Goal: Task Accomplishment & Management: Use online tool/utility

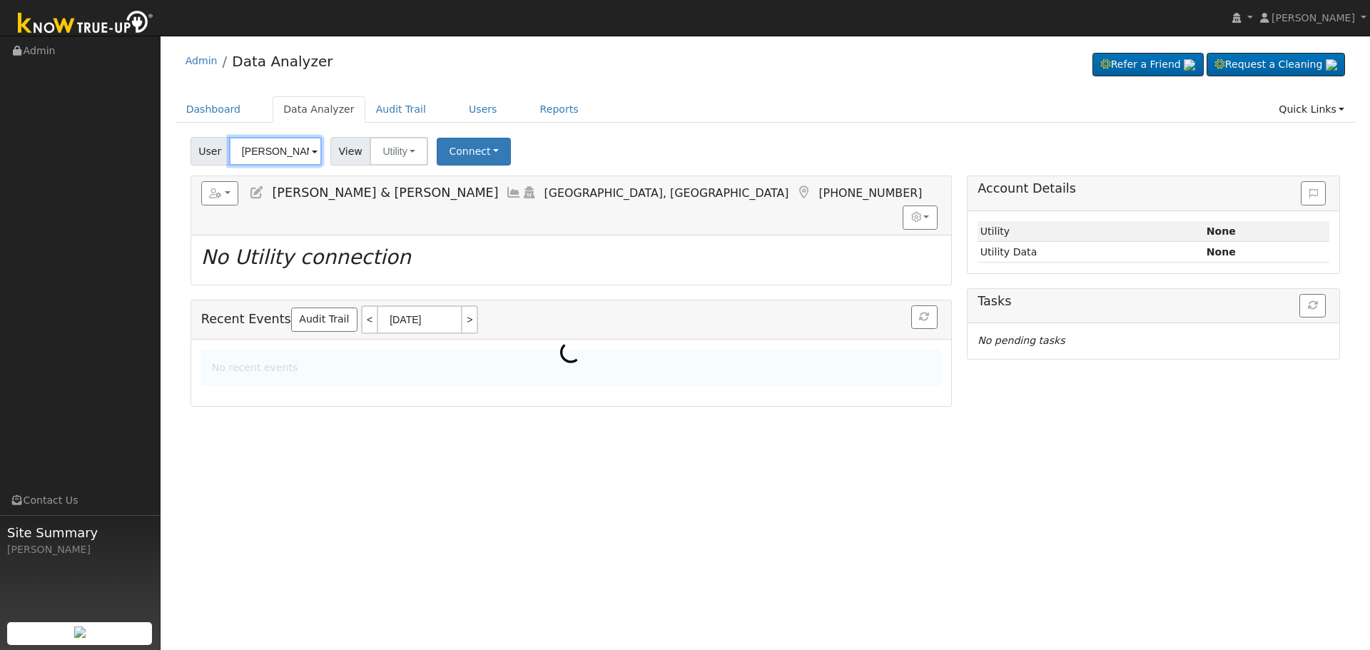
click at [280, 152] on input "[PERSON_NAME] & [PERSON_NAME]" at bounding box center [275, 151] width 93 height 29
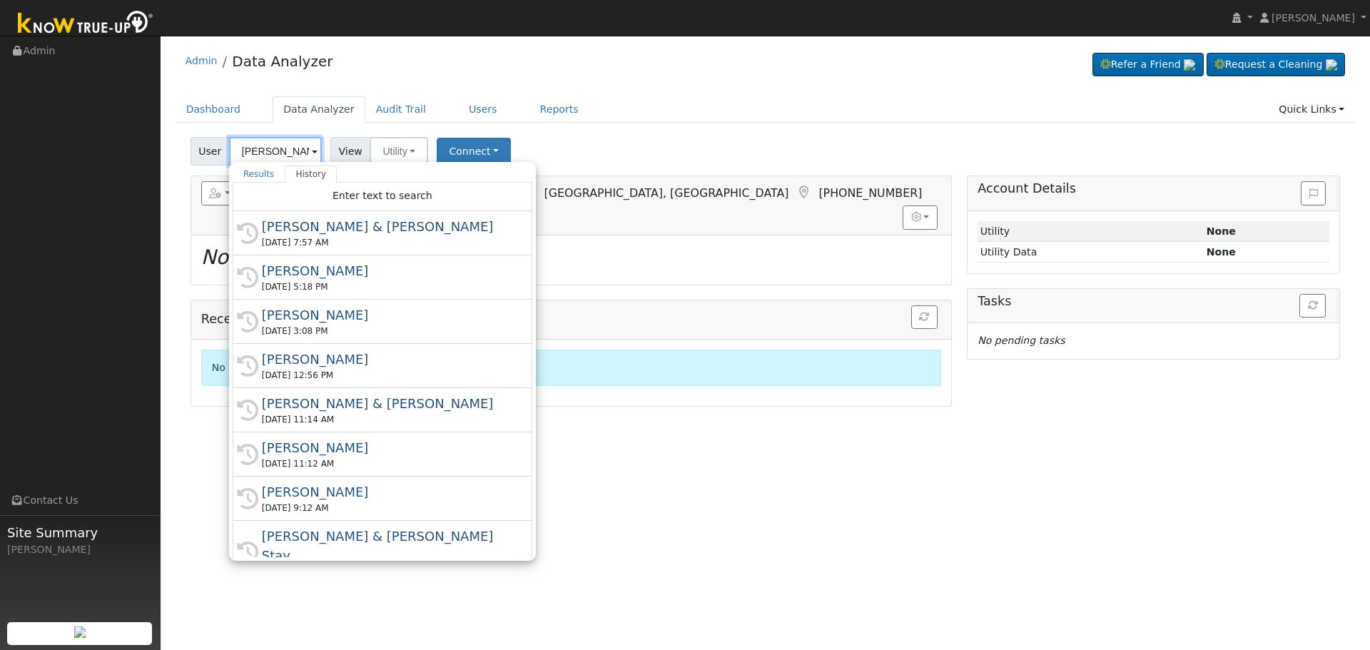
click at [280, 152] on input "[PERSON_NAME] & [PERSON_NAME]" at bounding box center [275, 151] width 93 height 29
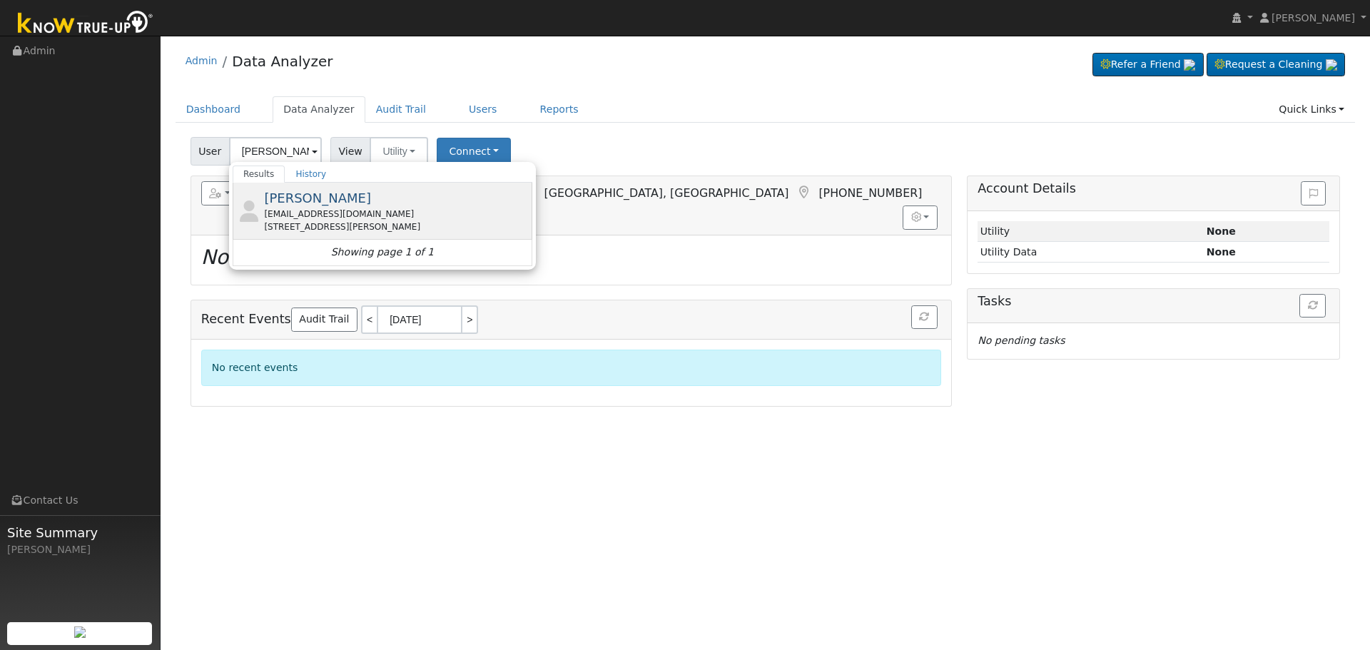
click at [339, 201] on div "[PERSON_NAME] [PERSON_NAME][EMAIL_ADDRESS][DOMAIN_NAME] [STREET_ADDRESS][PERSON…" at bounding box center [396, 210] width 265 height 45
type input "[PERSON_NAME]"
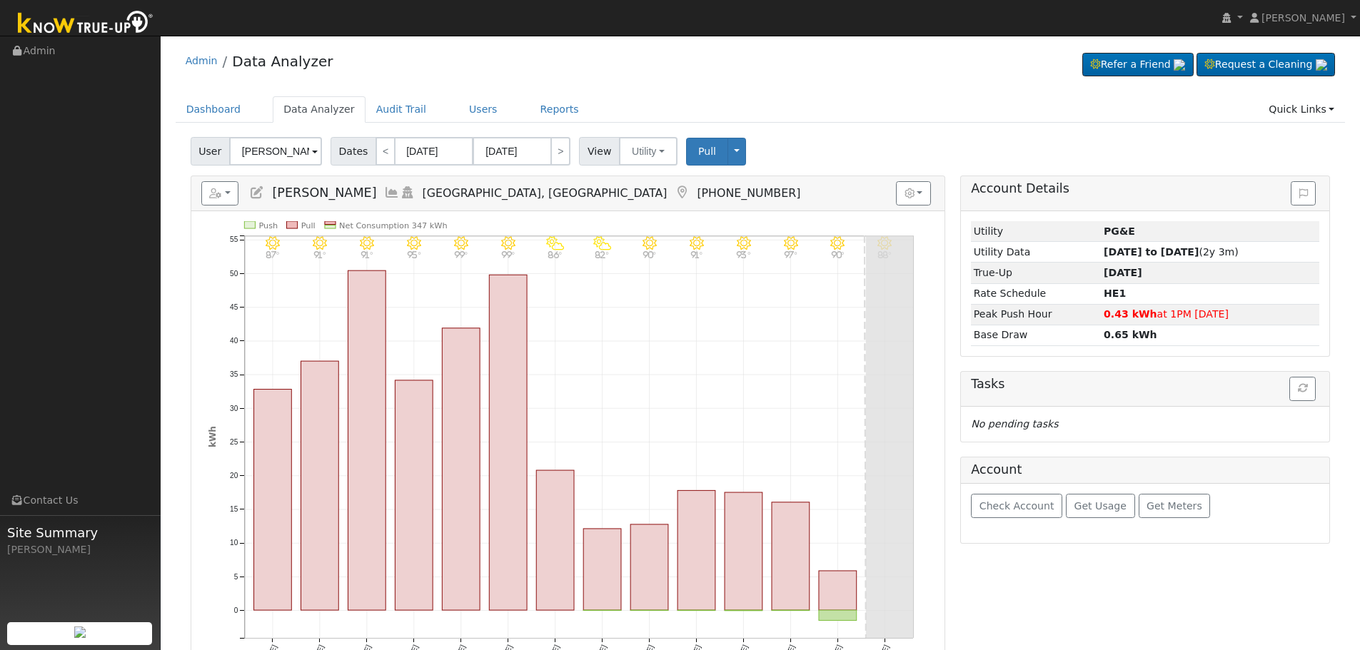
click at [384, 186] on icon at bounding box center [392, 192] width 16 height 13
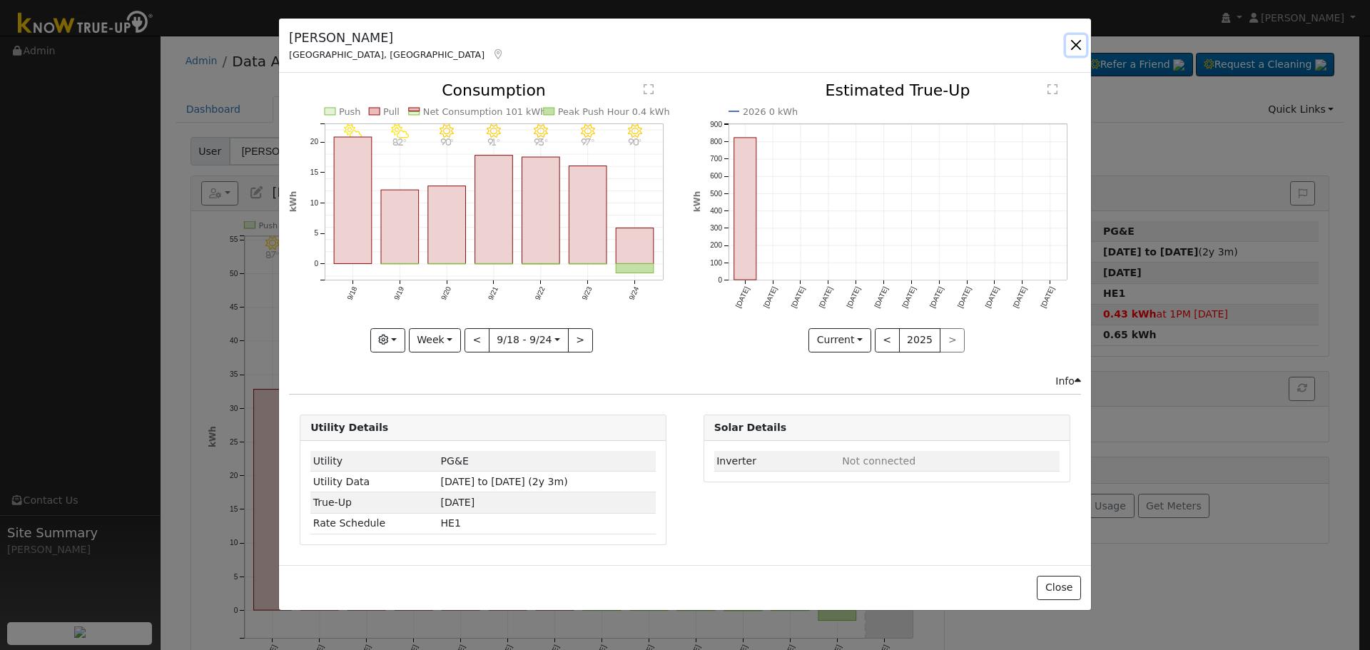
click at [1071, 46] on button "button" at bounding box center [1076, 45] width 20 height 20
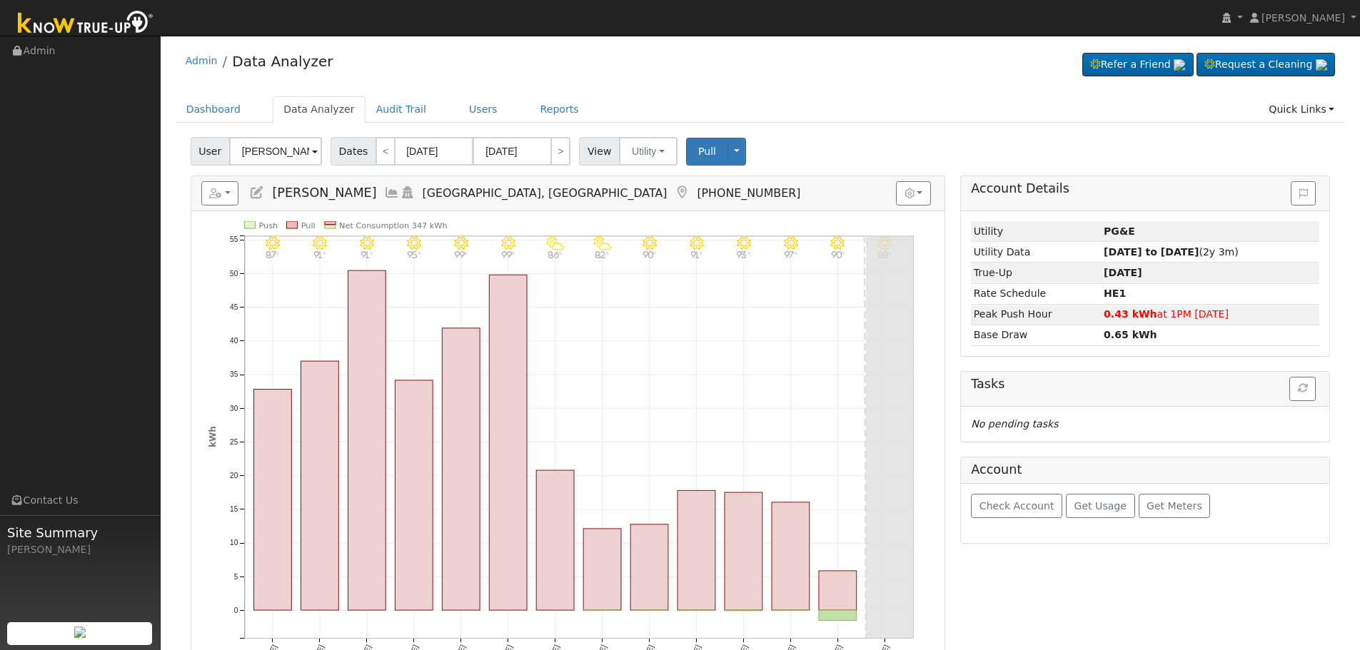
click at [384, 191] on icon at bounding box center [392, 192] width 16 height 13
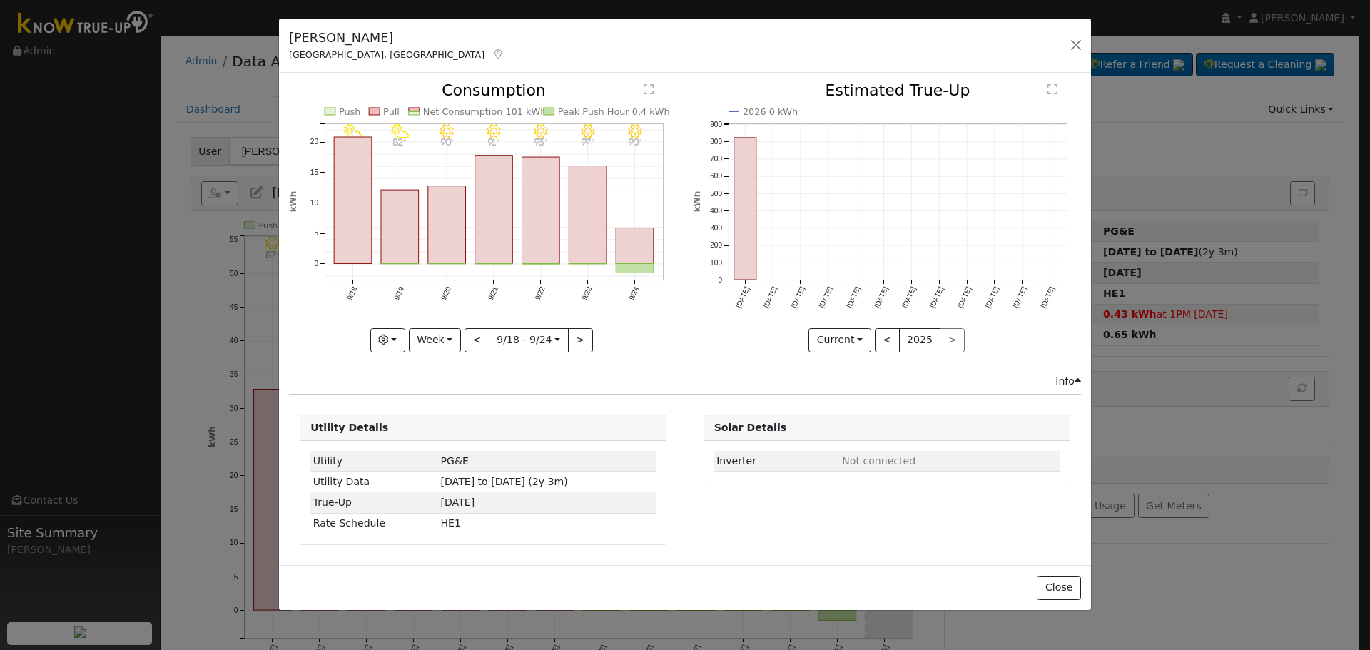
click at [492, 52] on icon at bounding box center [498, 54] width 13 height 10
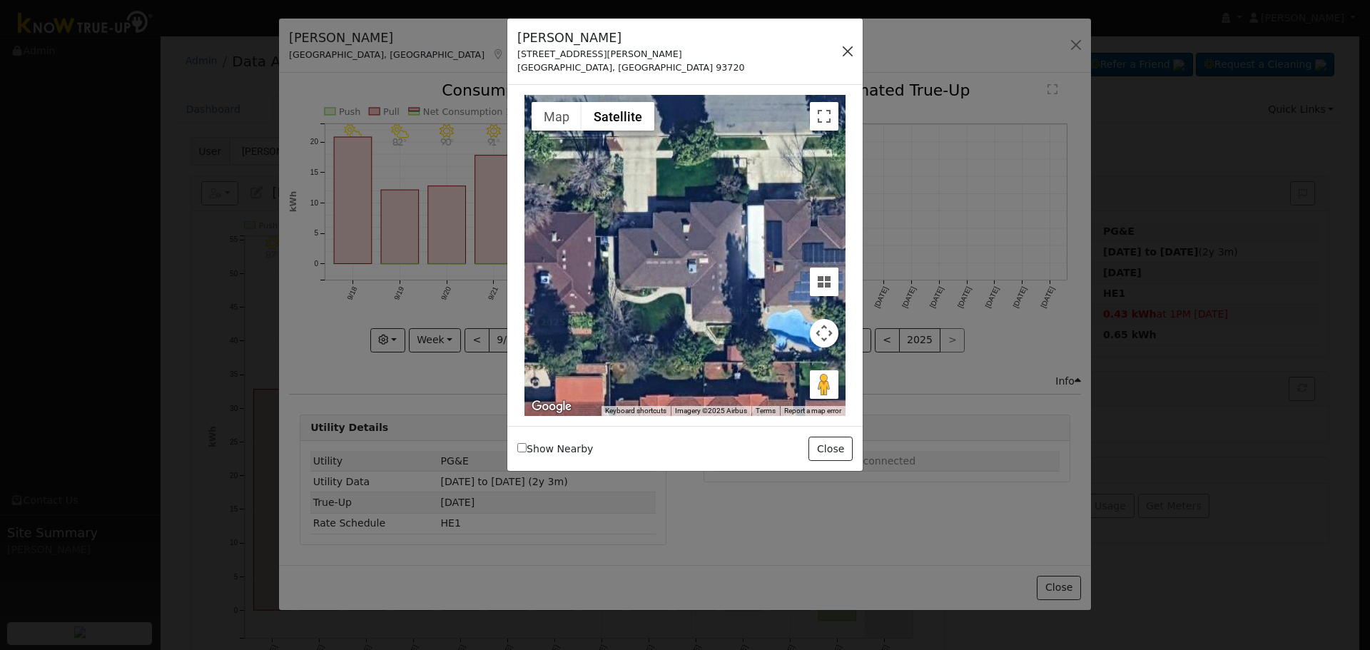
drag, startPoint x: 839, startPoint y: 39, endPoint x: 841, endPoint y: 51, distance: 13.2
click at [841, 51] on div "[PERSON_NAME] [STREET_ADDRESS][PERSON_NAME] Default Account Default Account [ST…" at bounding box center [684, 52] width 355 height 67
click at [842, 51] on button "button" at bounding box center [848, 51] width 20 height 20
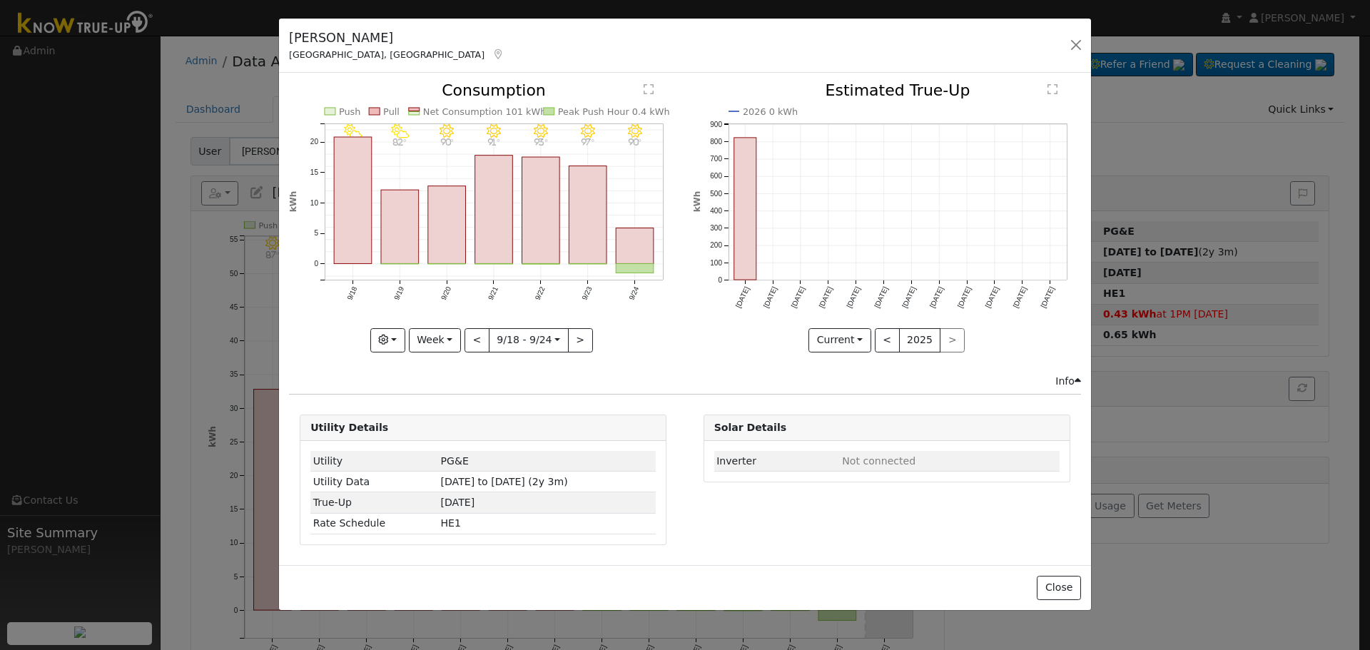
click at [492, 56] on icon at bounding box center [498, 54] width 13 height 10
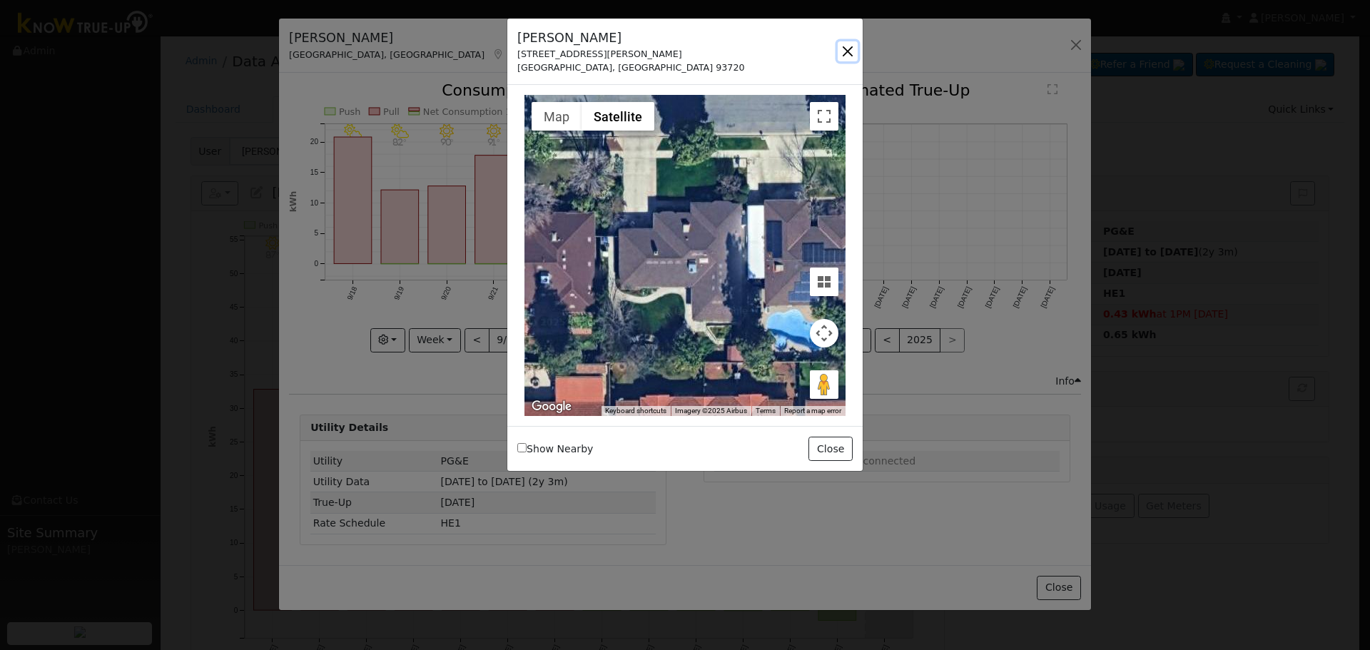
click at [852, 52] on button "button" at bounding box center [848, 51] width 20 height 20
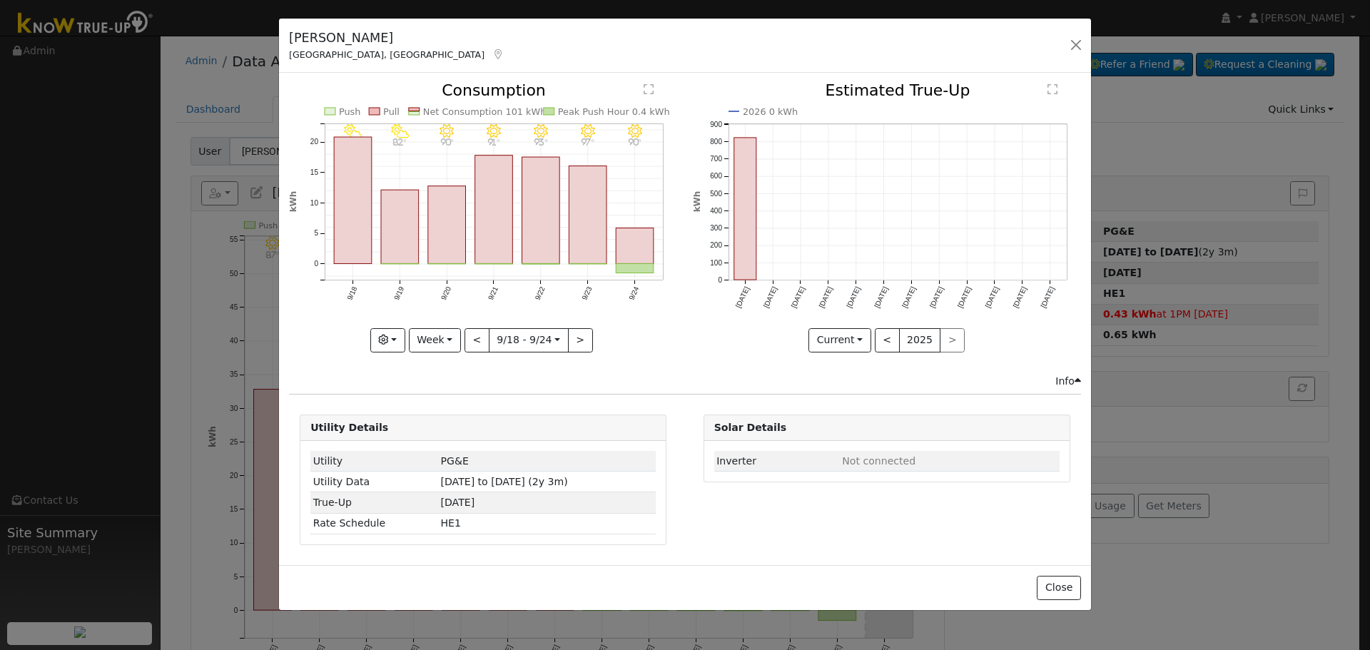
click at [492, 56] on icon at bounding box center [498, 54] width 13 height 10
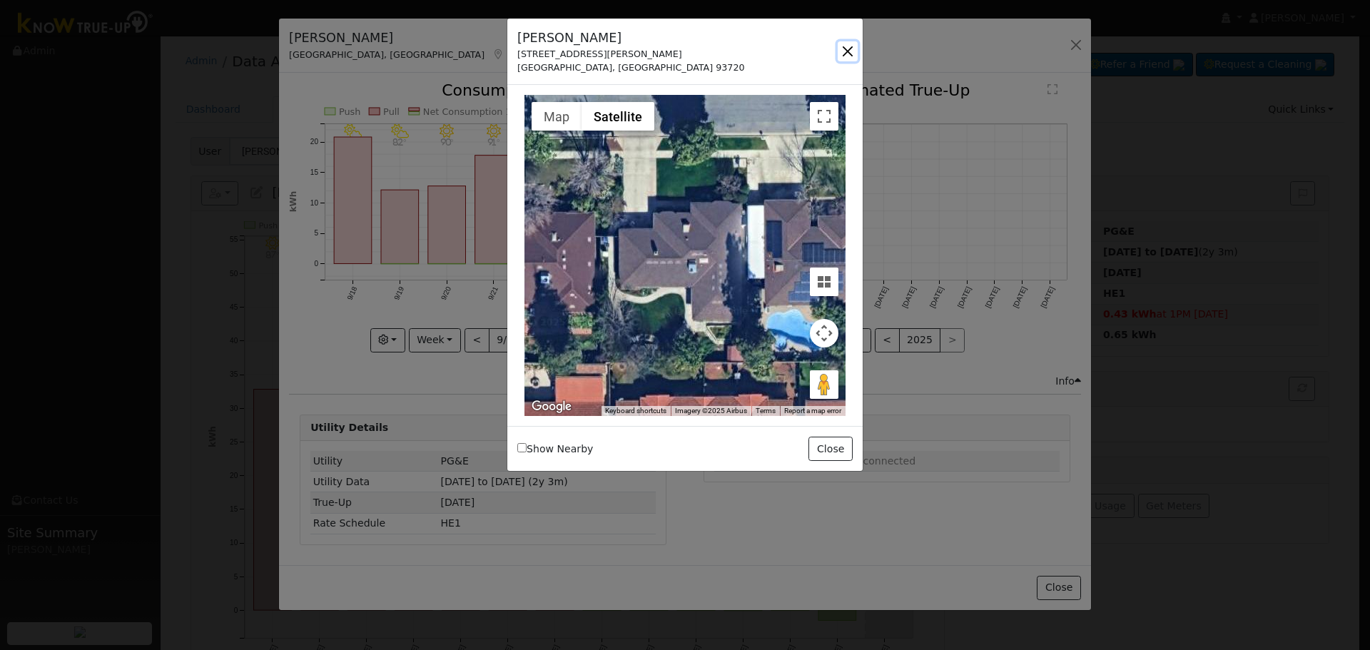
click at [842, 54] on button "button" at bounding box center [848, 51] width 20 height 20
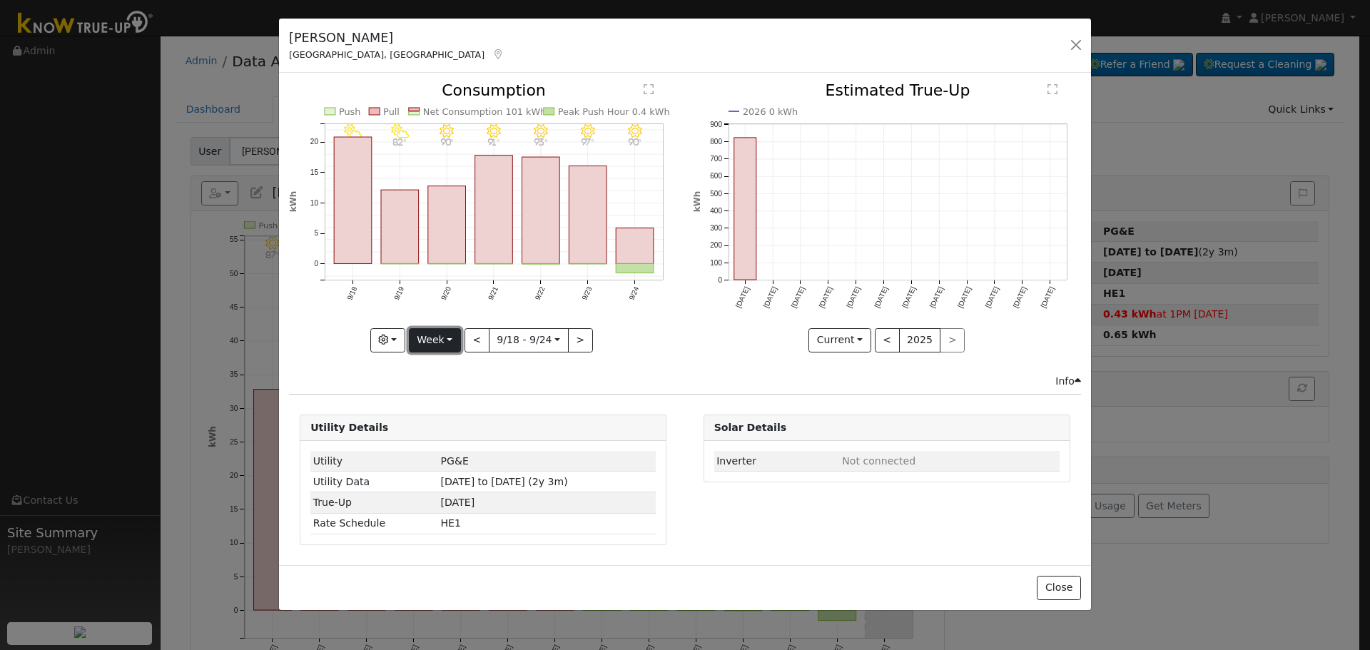
click at [452, 336] on button "Week" at bounding box center [435, 340] width 52 height 24
click at [457, 407] on link "Month" at bounding box center [459, 410] width 99 height 20
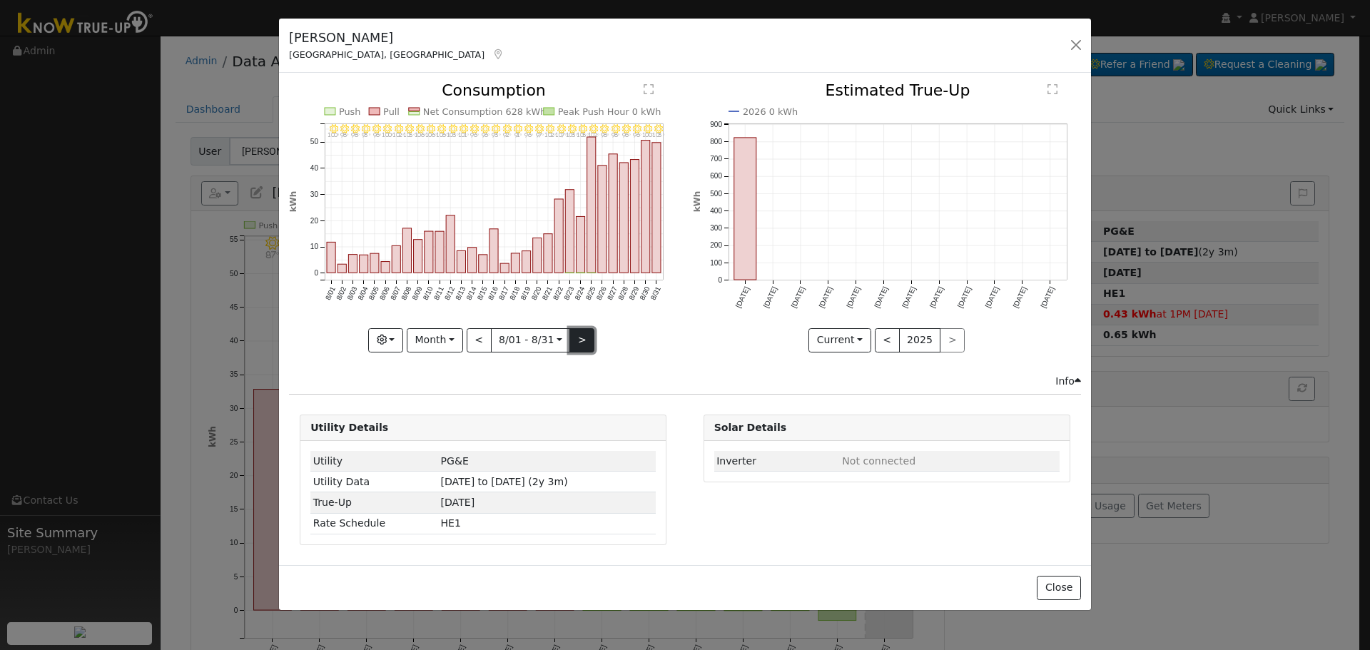
click at [584, 341] on button ">" at bounding box center [581, 340] width 25 height 24
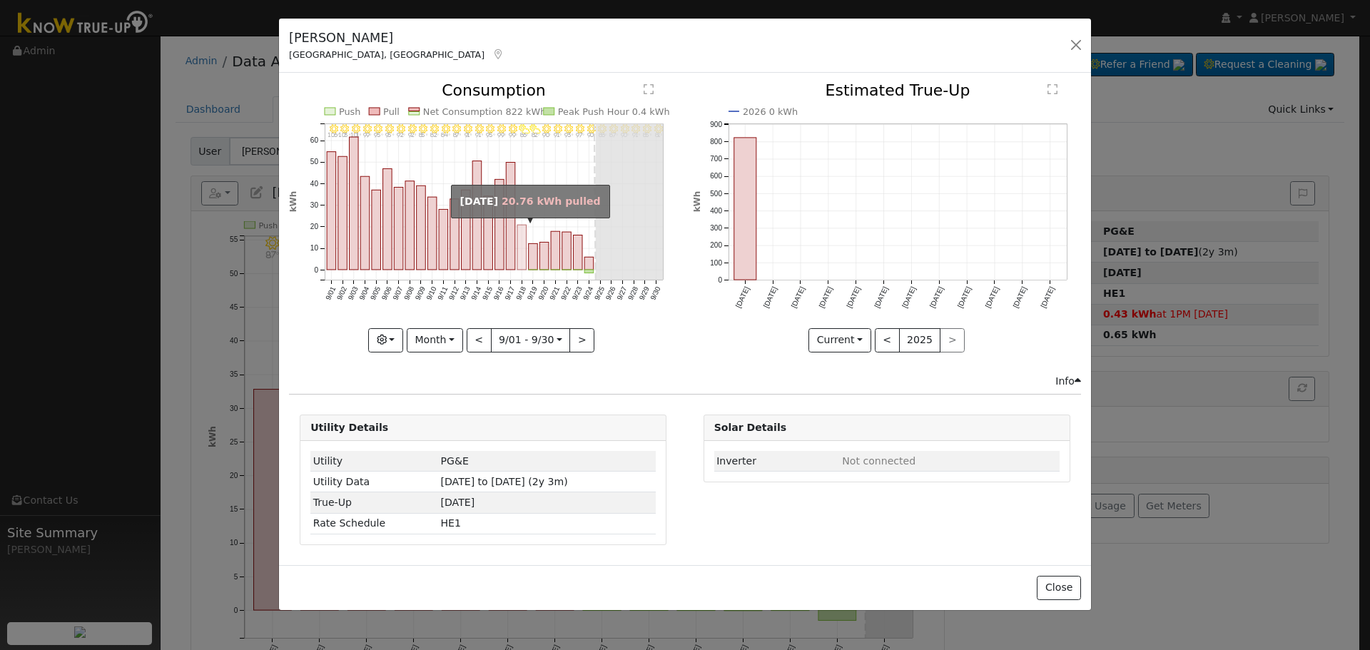
click at [522, 243] on rect "onclick=""" at bounding box center [521, 248] width 9 height 45
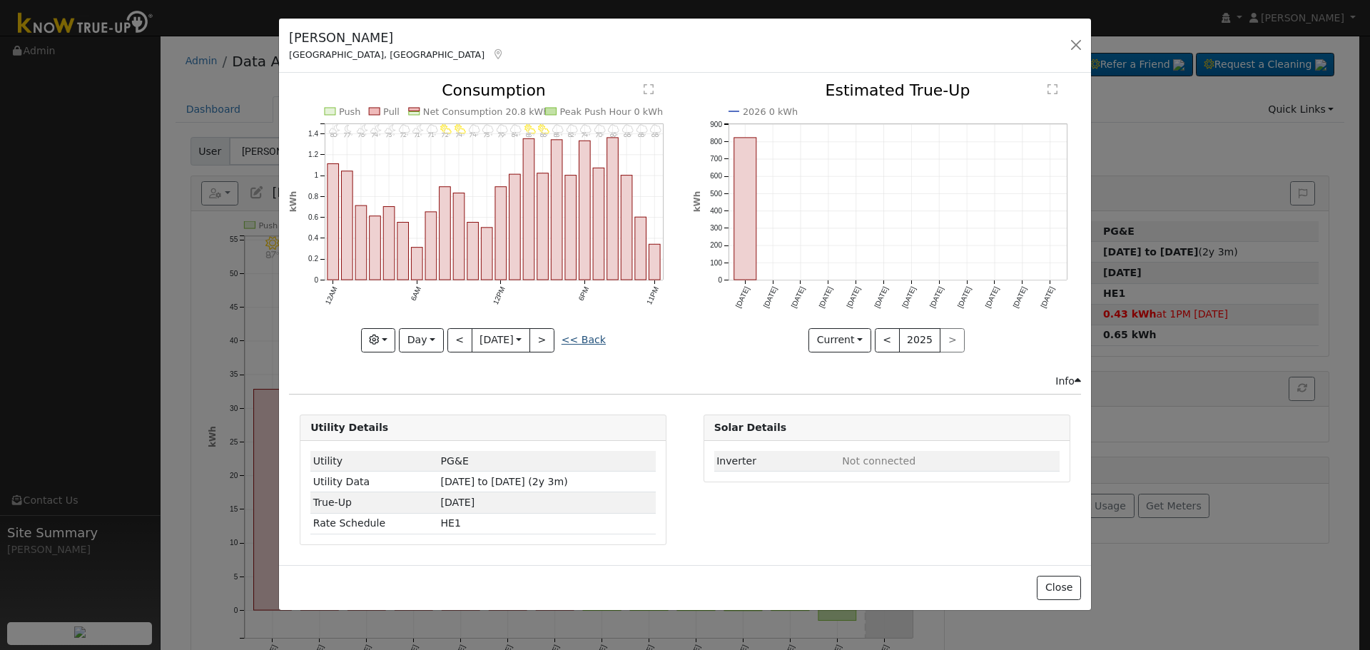
click at [586, 343] on link "<< Back" at bounding box center [584, 339] width 44 height 11
type input "[DATE]"
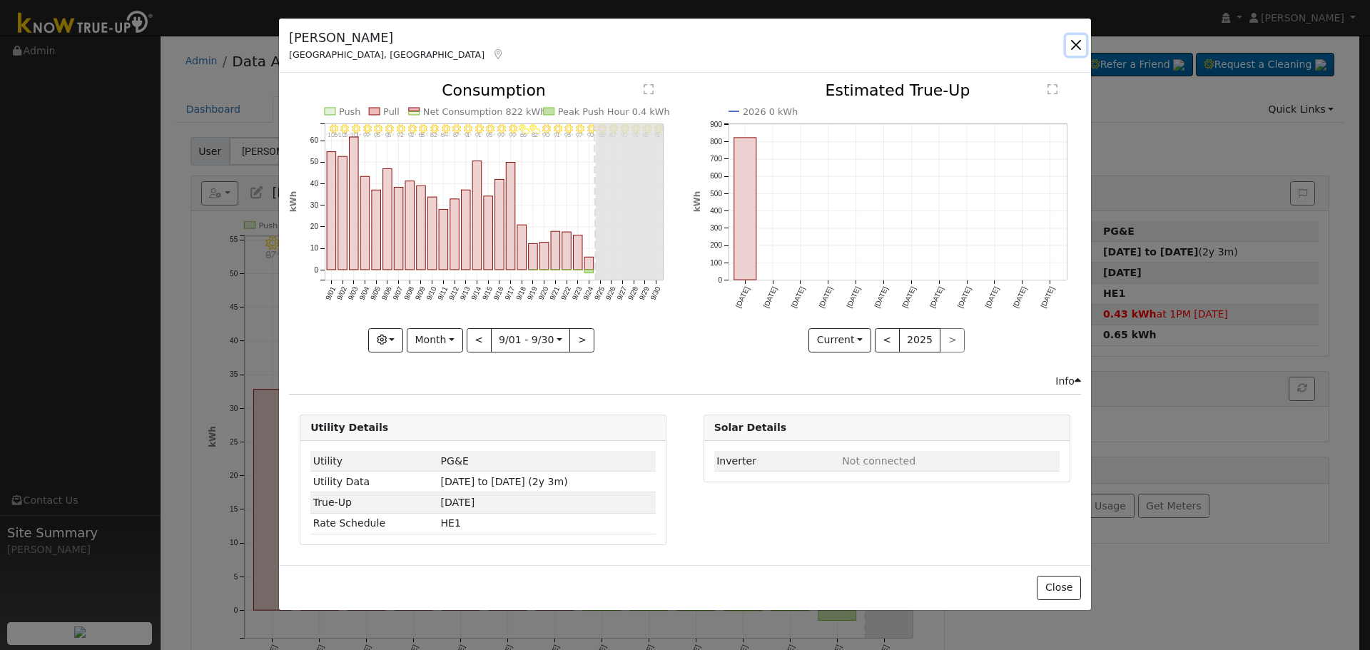
click at [1075, 42] on button "button" at bounding box center [1076, 45] width 20 height 20
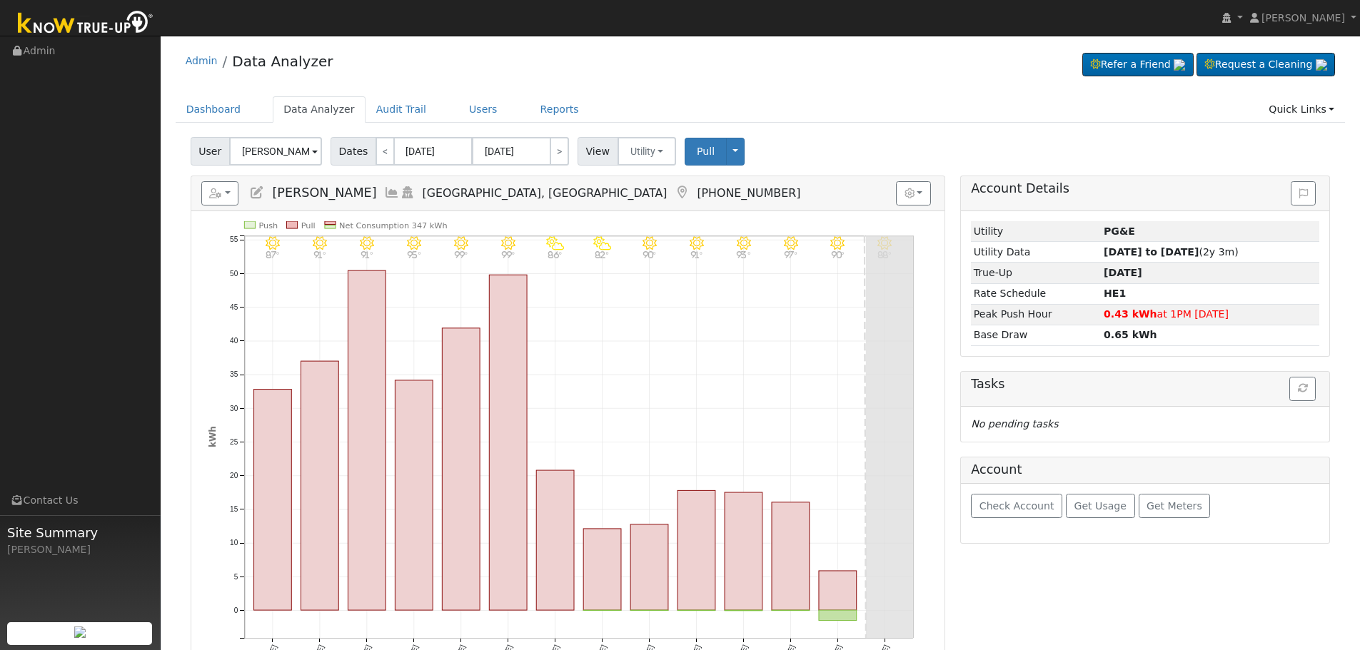
click at [384, 197] on icon at bounding box center [392, 192] width 16 height 13
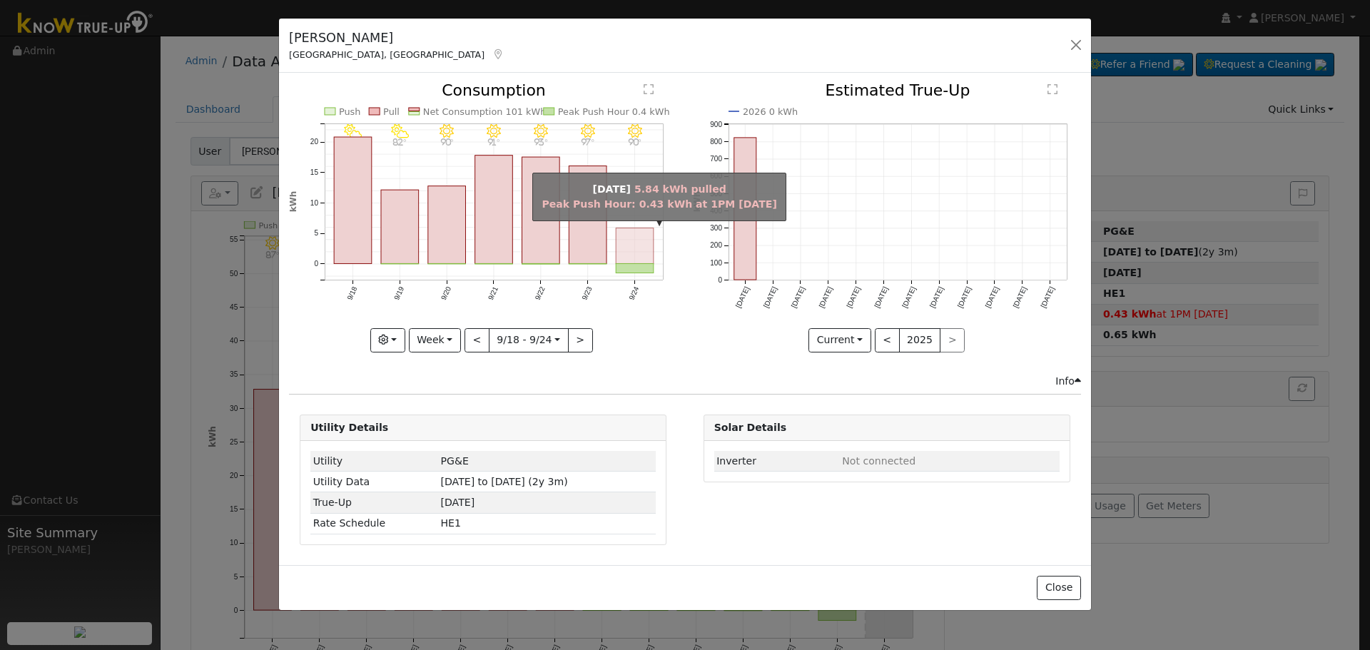
click at [634, 243] on rect "onclick=""" at bounding box center [636, 246] width 38 height 36
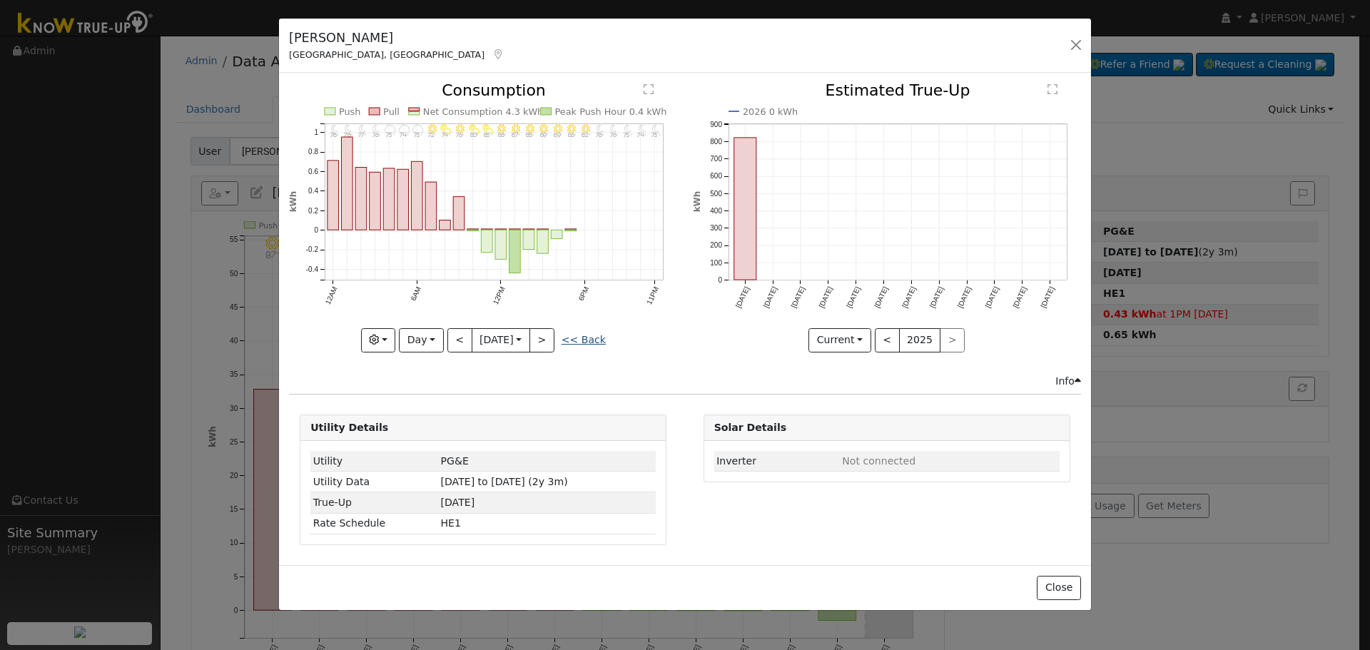
click at [579, 345] on link "<< Back" at bounding box center [584, 339] width 44 height 11
type input "[DATE]"
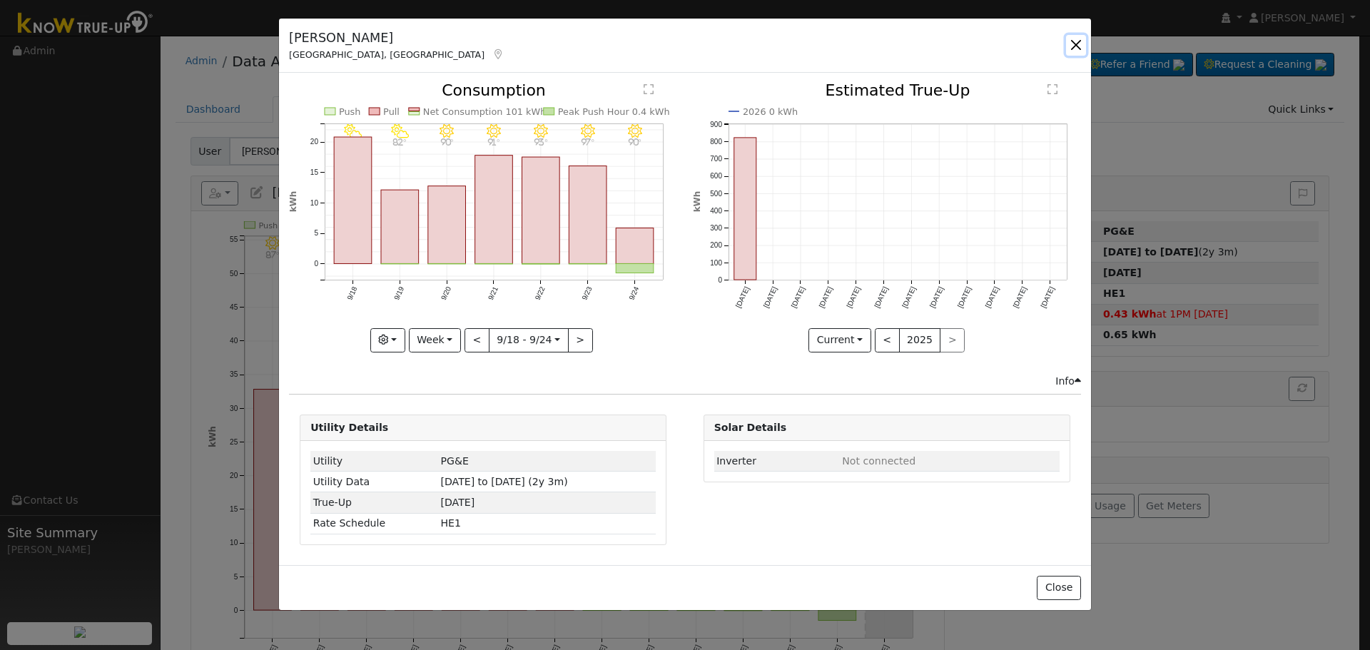
click at [1072, 55] on button "button" at bounding box center [1076, 45] width 20 height 20
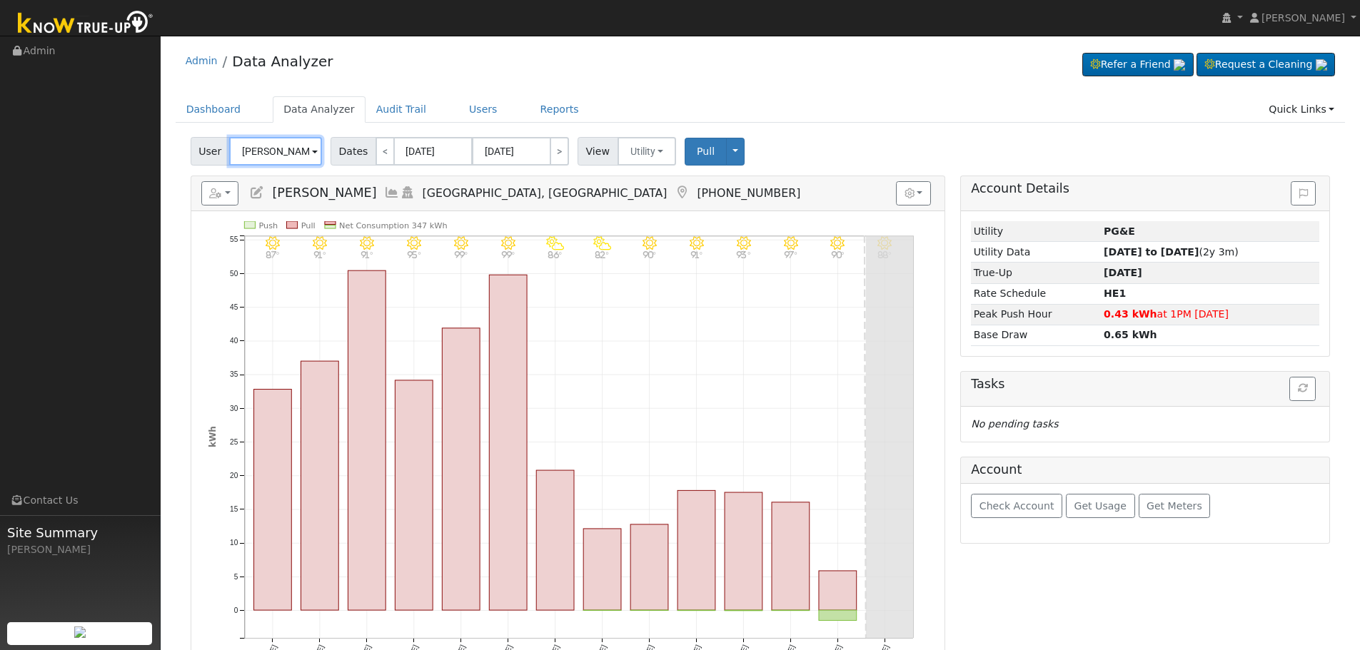
click at [293, 158] on input "[PERSON_NAME]" at bounding box center [275, 151] width 93 height 29
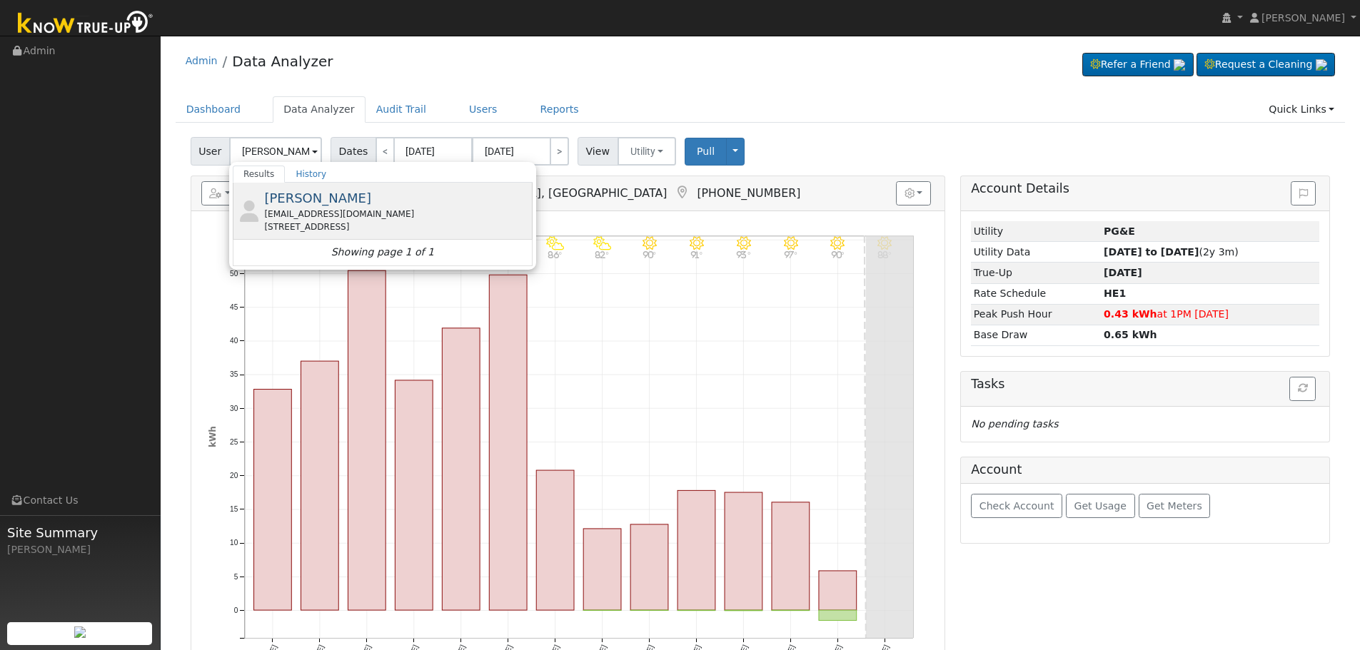
click at [365, 221] on div "[STREET_ADDRESS]" at bounding box center [396, 227] width 265 height 13
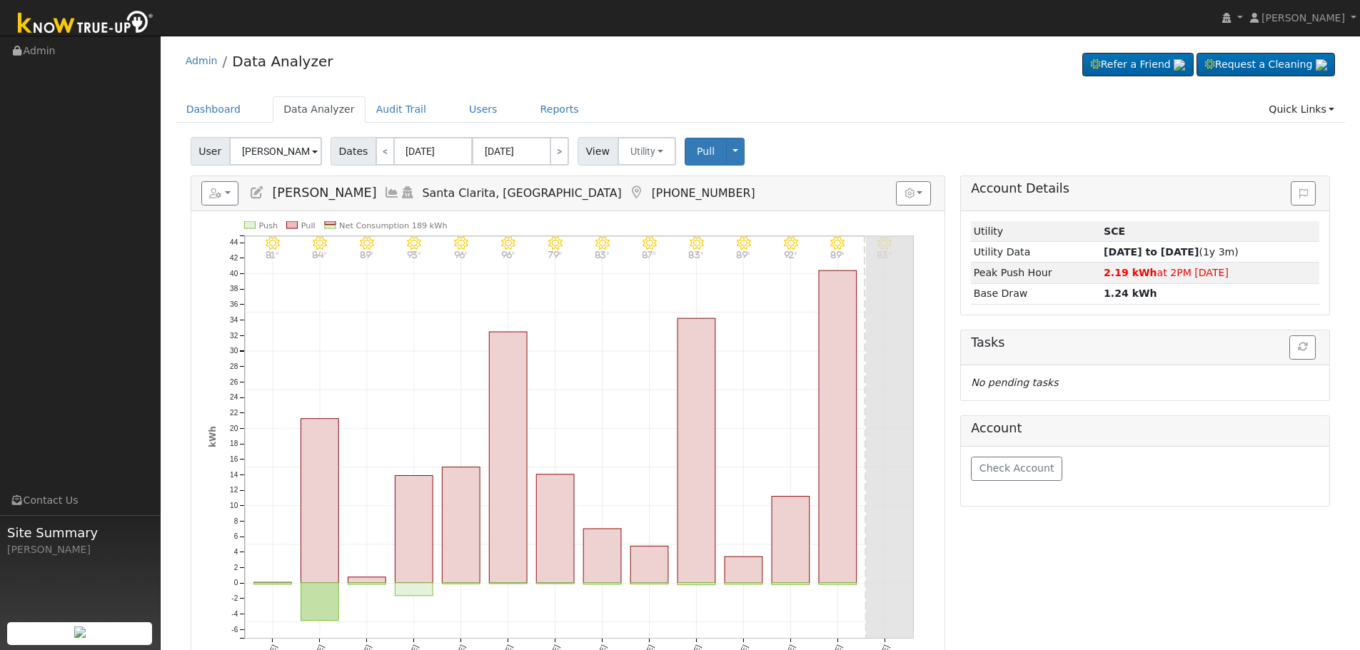
click at [384, 186] on icon at bounding box center [392, 192] width 16 height 13
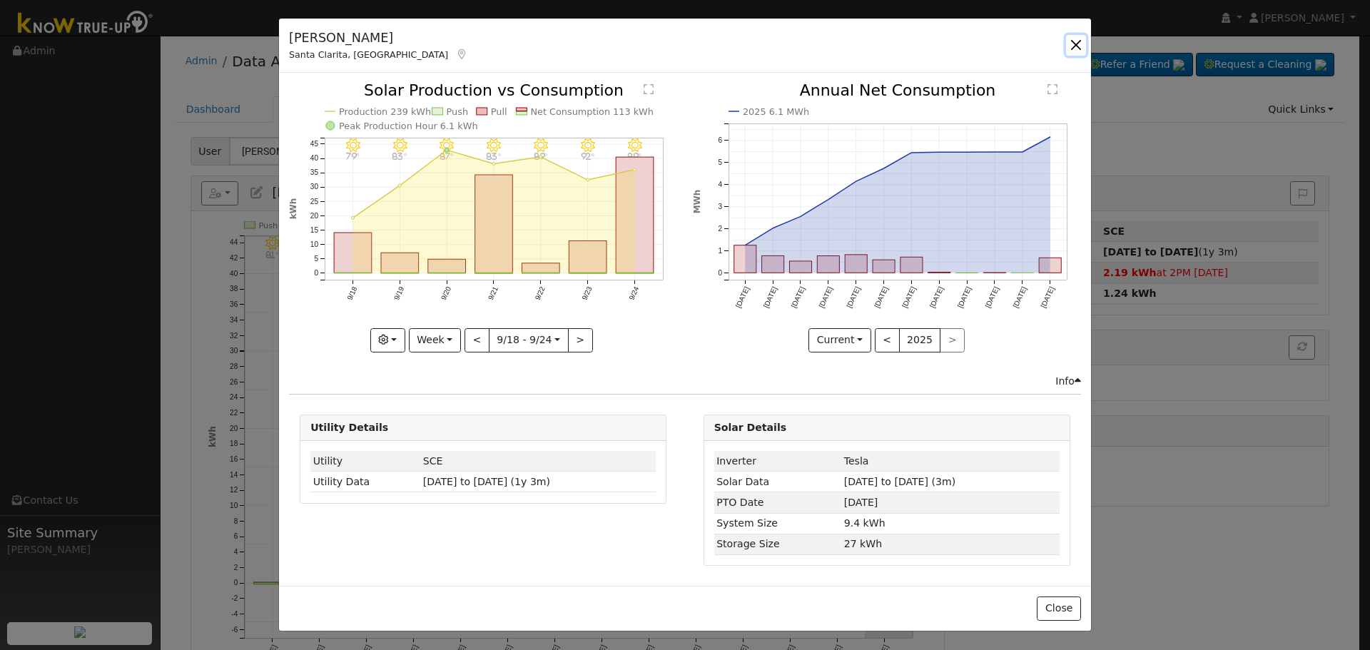
click at [1066, 41] on button "button" at bounding box center [1076, 45] width 20 height 20
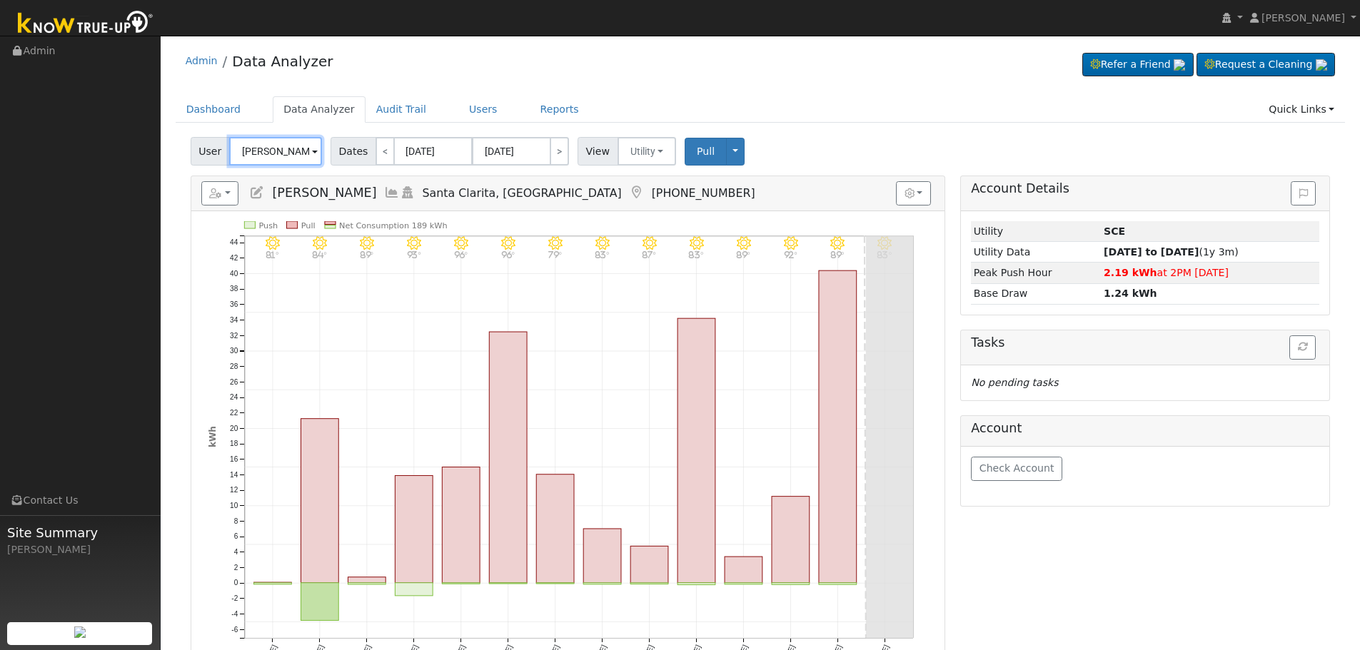
click at [278, 144] on input "[PERSON_NAME]" at bounding box center [275, 151] width 93 height 29
click at [280, 148] on input "[PERSON_NAME]" at bounding box center [275, 151] width 93 height 29
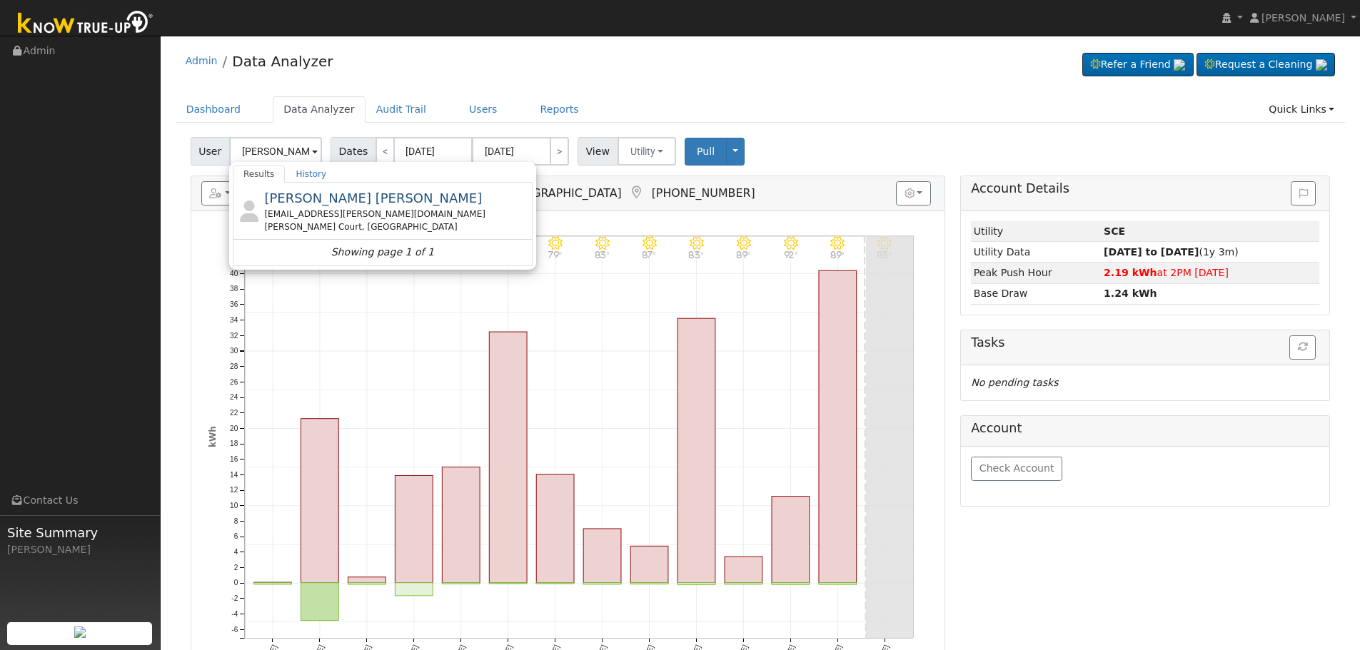
click at [350, 213] on div "[EMAIL_ADDRESS][PERSON_NAME][DOMAIN_NAME]" at bounding box center [396, 214] width 265 height 13
type input "[PERSON_NAME] [PERSON_NAME]"
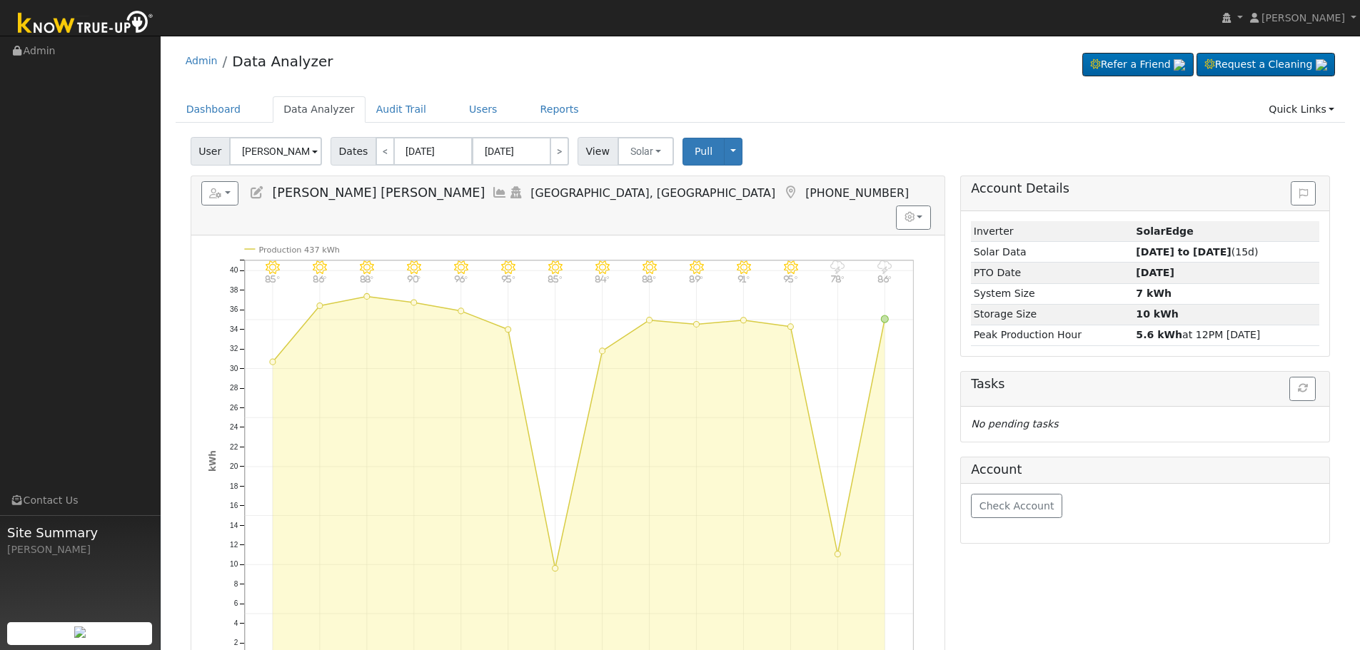
click at [492, 193] on icon at bounding box center [500, 192] width 16 height 13
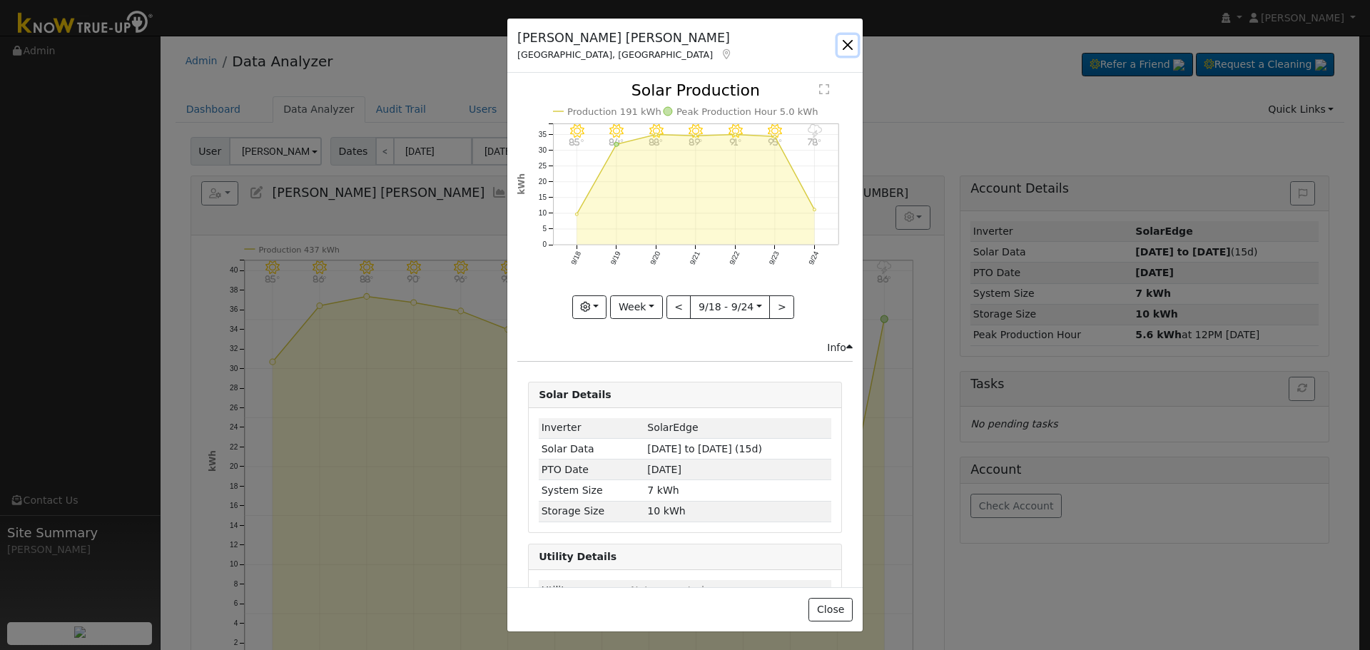
click at [846, 46] on button "button" at bounding box center [848, 45] width 20 height 20
